Goal: Use online tool/utility: Use online tool/utility

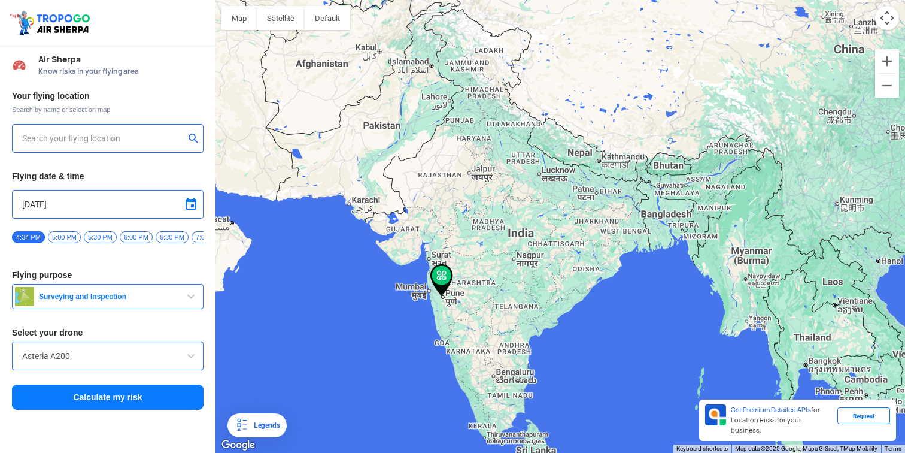
type input "[STREET_ADDRESS][PERSON_NAME]"
click at [111, 408] on button "Calculate my risk" at bounding box center [108, 396] width 192 height 25
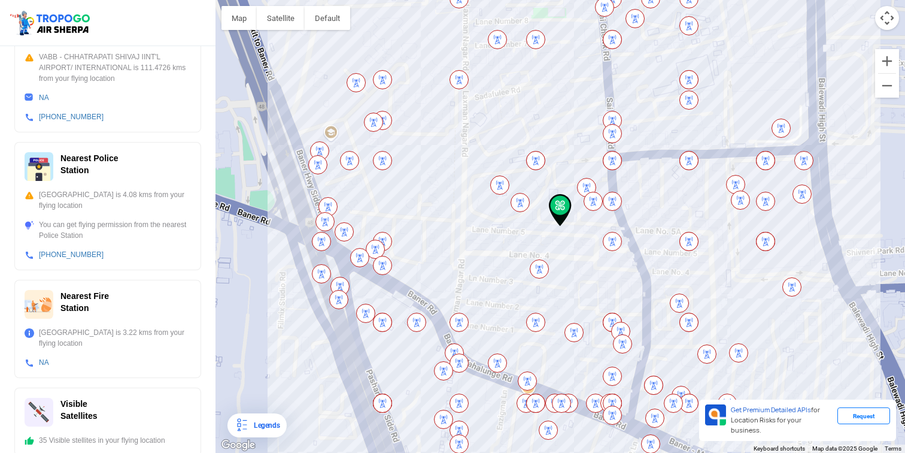
scroll to position [395, 0]
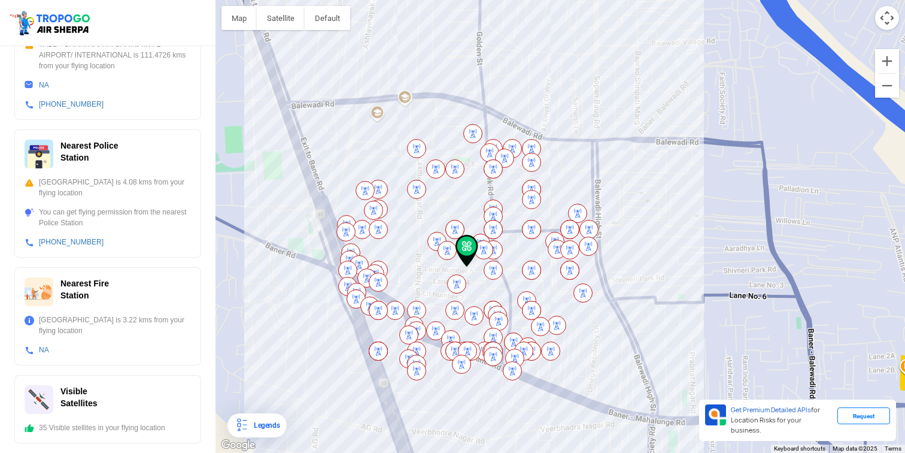
click at [430, 104] on div at bounding box center [561, 226] width 690 height 453
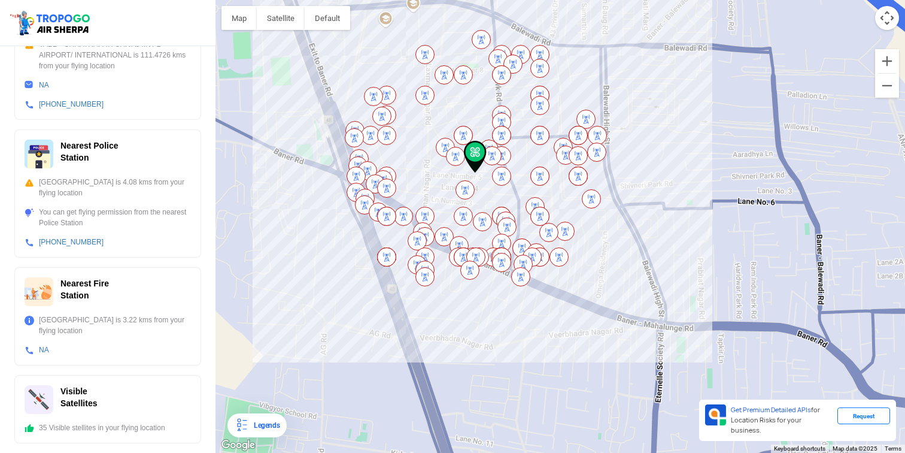
drag, startPoint x: 469, startPoint y: 251, endPoint x: 491, endPoint y: 192, distance: 63.3
click at [487, 173] on img at bounding box center [475, 157] width 23 height 32
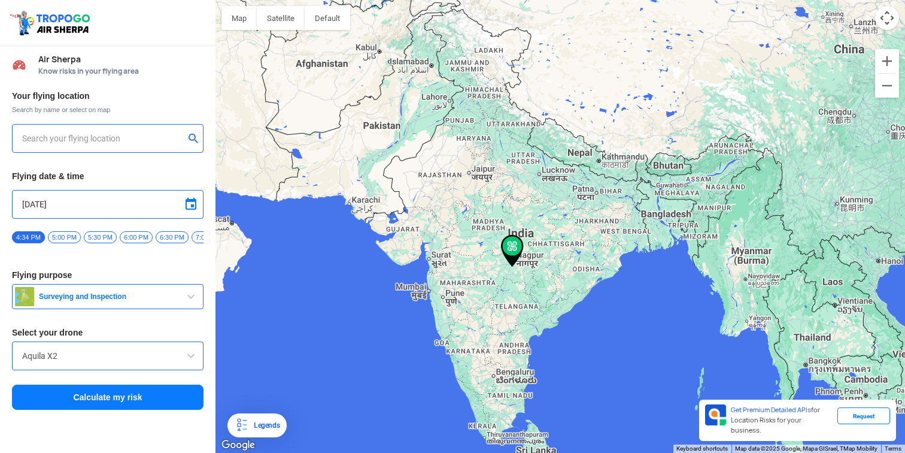
type input "144, Khattalwada, Wadgaon, Maharashtra 442301, India"
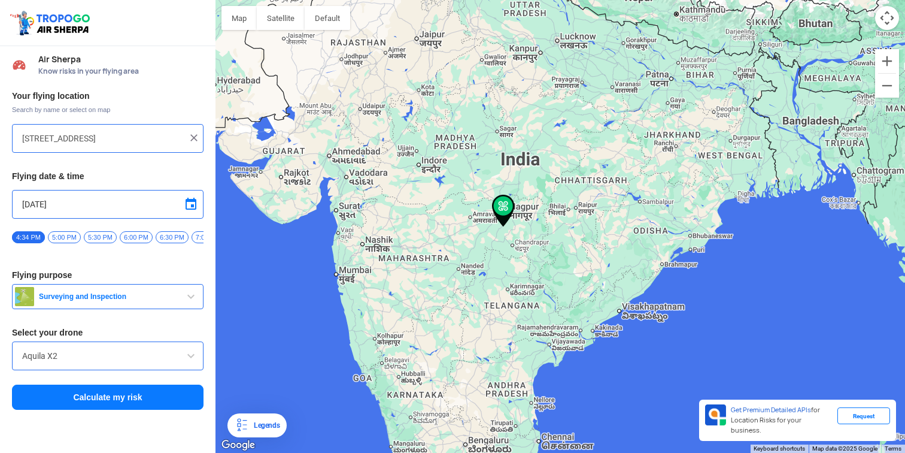
click at [501, 208] on img at bounding box center [503, 211] width 23 height 32
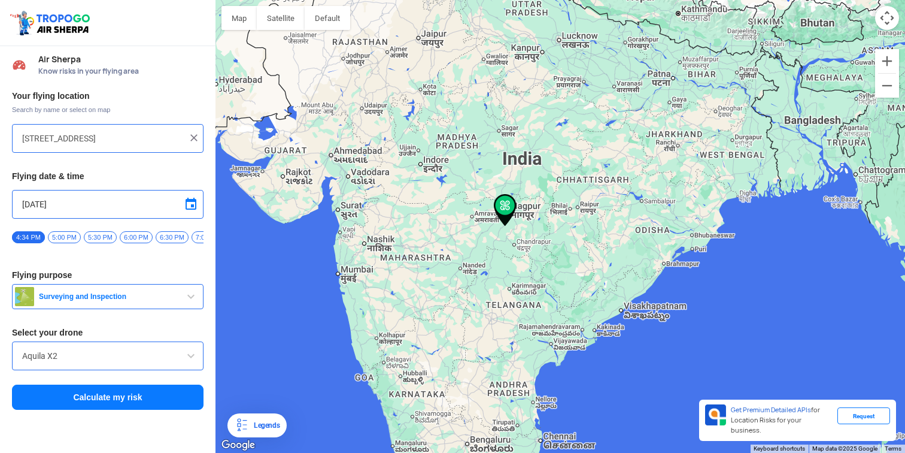
click at [502, 208] on img at bounding box center [505, 210] width 23 height 32
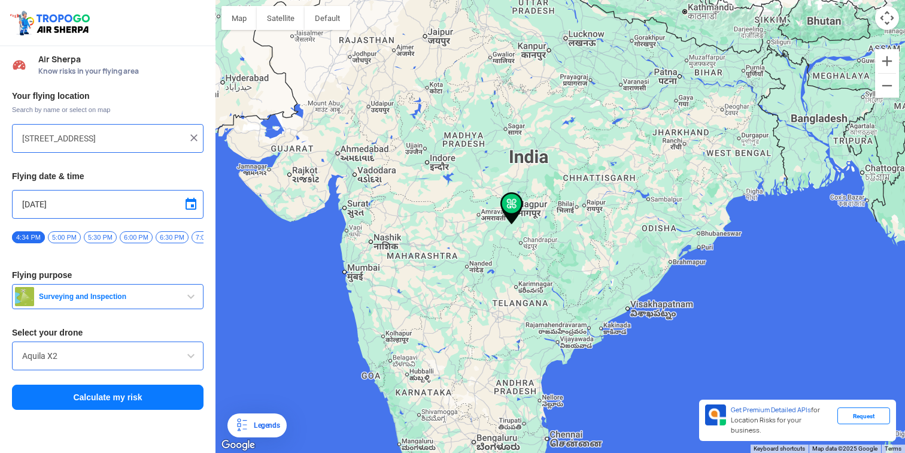
click at [511, 214] on img at bounding box center [512, 208] width 23 height 32
click at [194, 135] on img at bounding box center [194, 138] width 12 height 12
click at [133, 132] on input "text" at bounding box center [103, 138] width 162 height 14
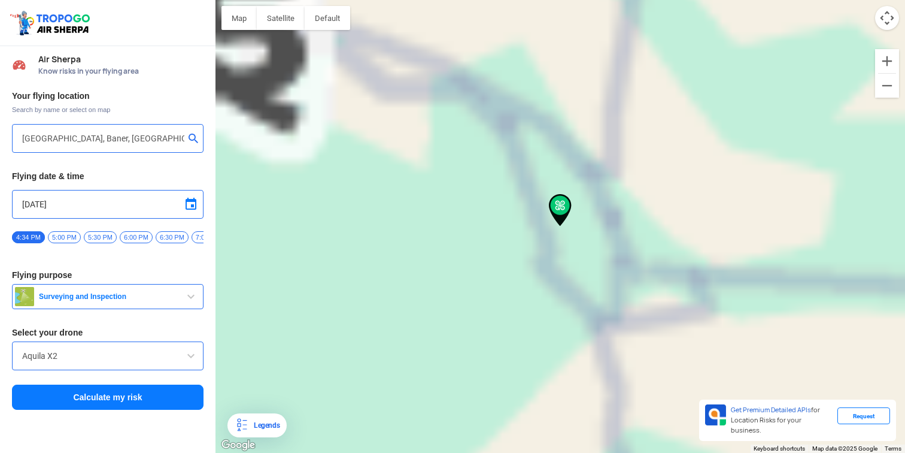
type input "Baner, Pune, Maharashtra 411021, India"
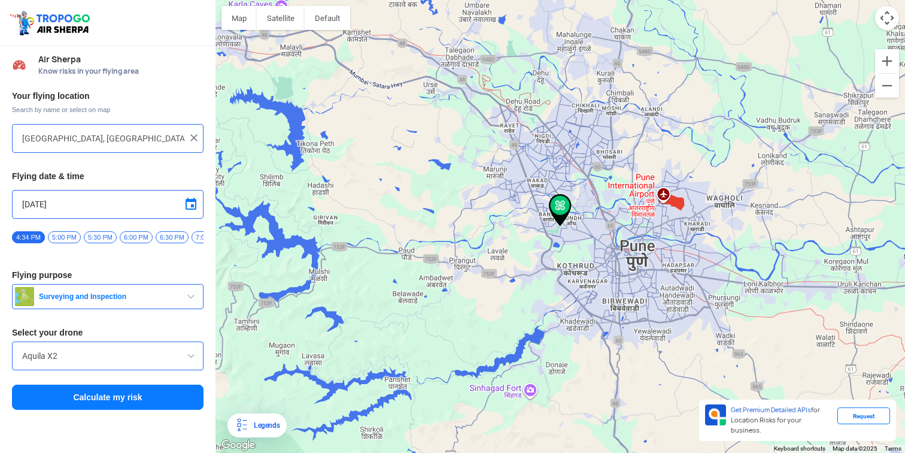
click at [149, 360] on input "Aquila X2" at bounding box center [107, 355] width 171 height 14
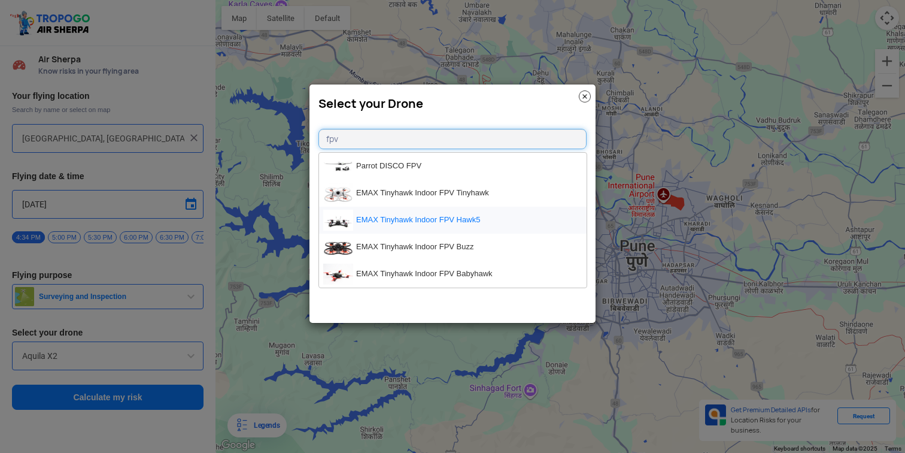
type input "fpv"
click at [454, 228] on li "EMAX Tinyhawk Indoor FPV Hawk5" at bounding box center [453, 220] width 268 height 27
type input "EMAX Tinyhawk Indoor FPV Hawk5"
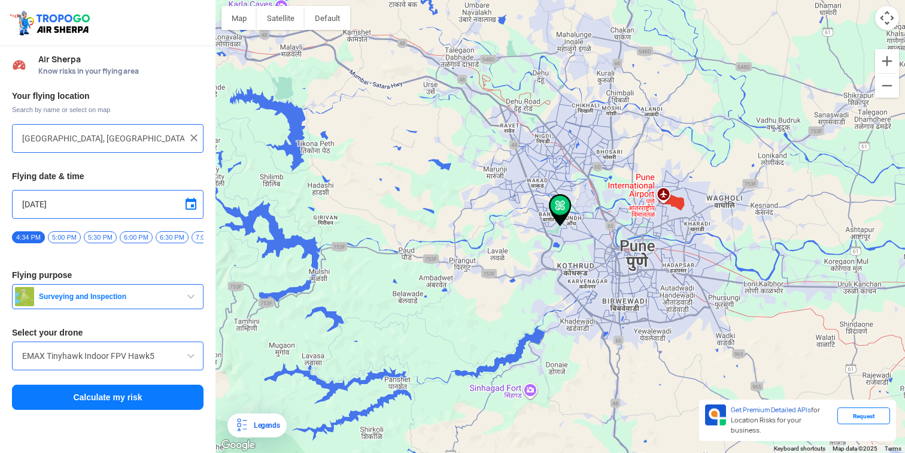
click at [127, 395] on button "Calculate my risk" at bounding box center [108, 396] width 192 height 25
